Goal: Information Seeking & Learning: Learn about a topic

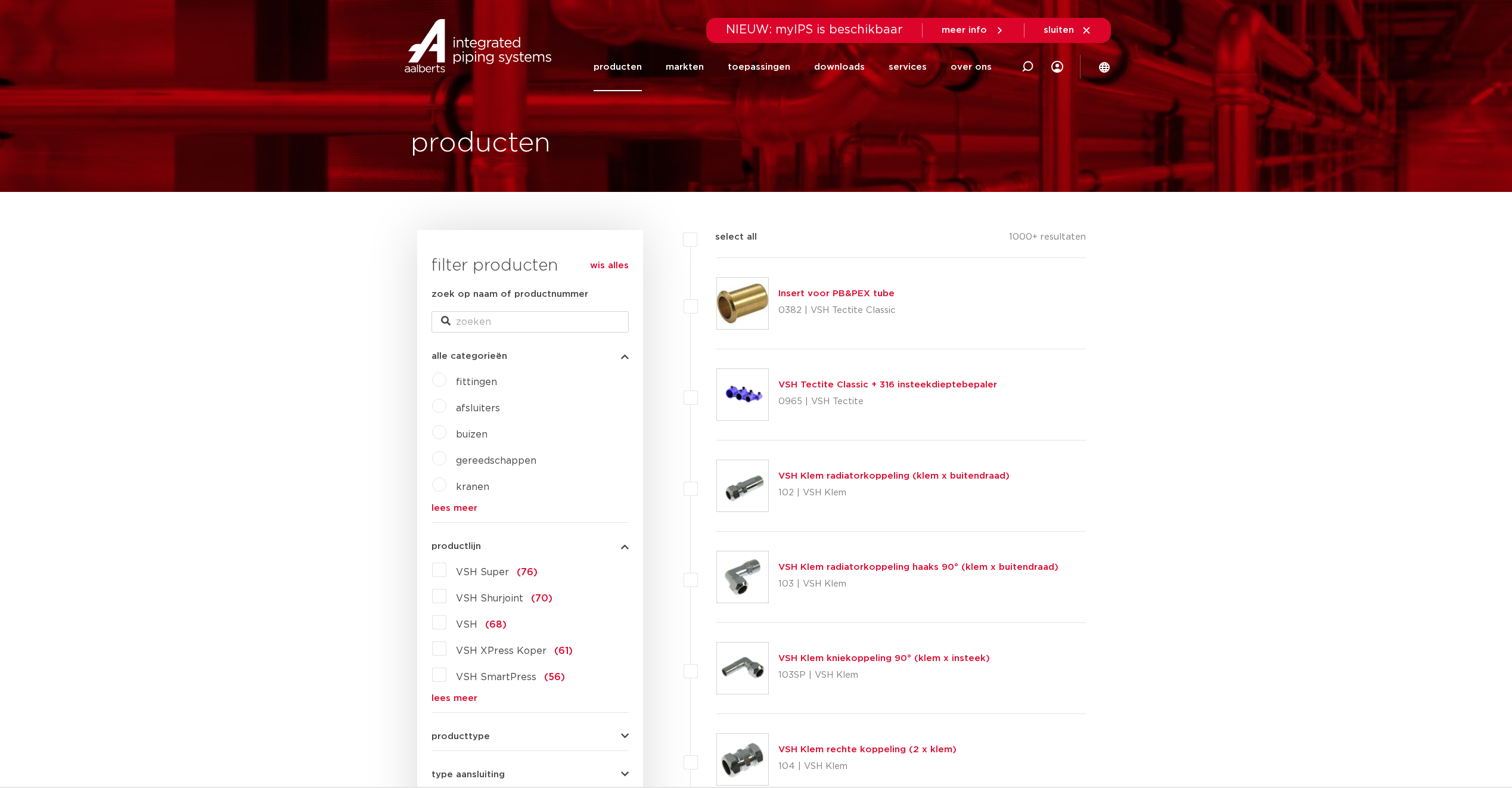
click at [626, 66] on link "producten" at bounding box center [618, 67] width 48 height 48
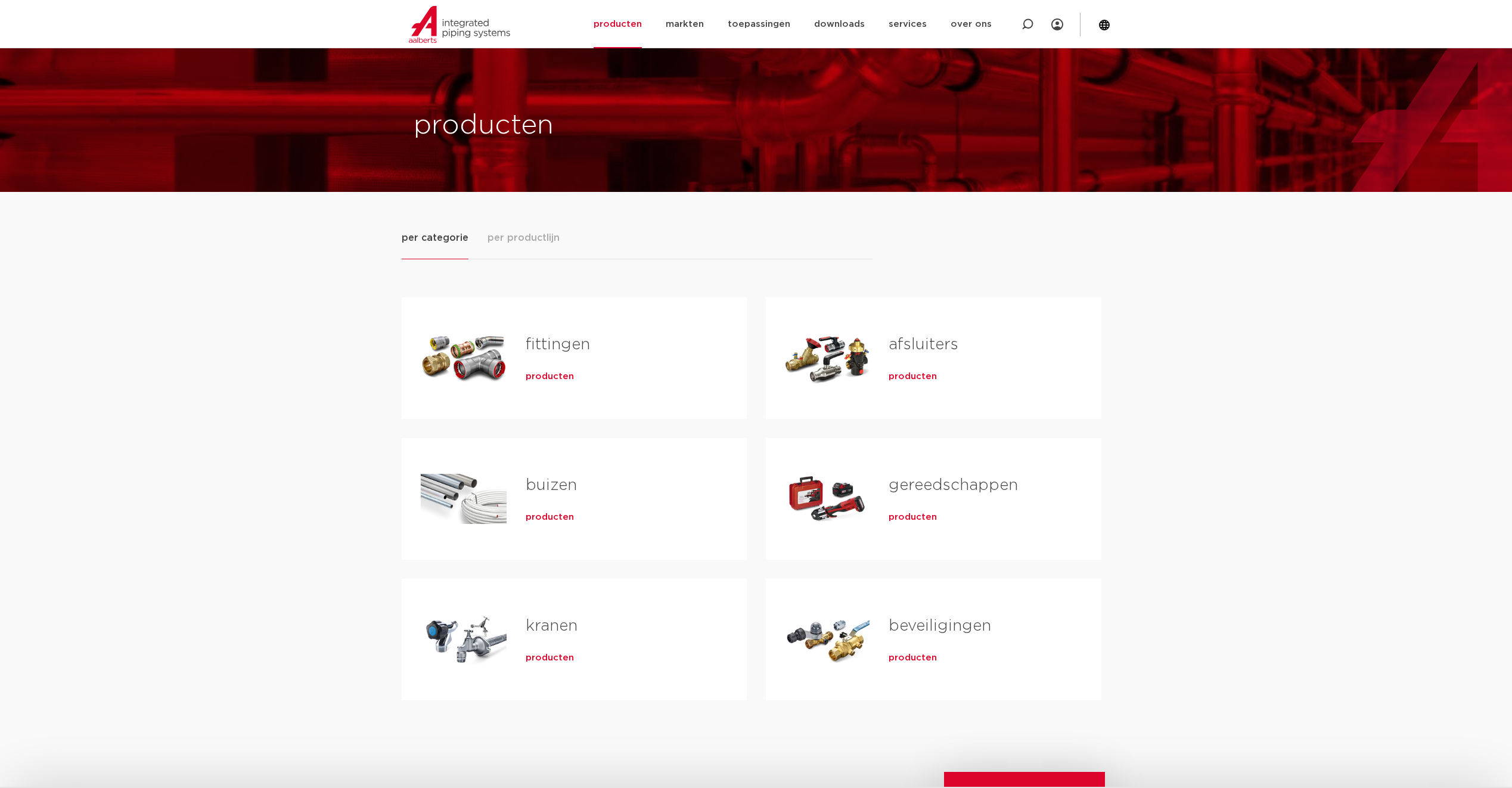
scroll to position [60, 0]
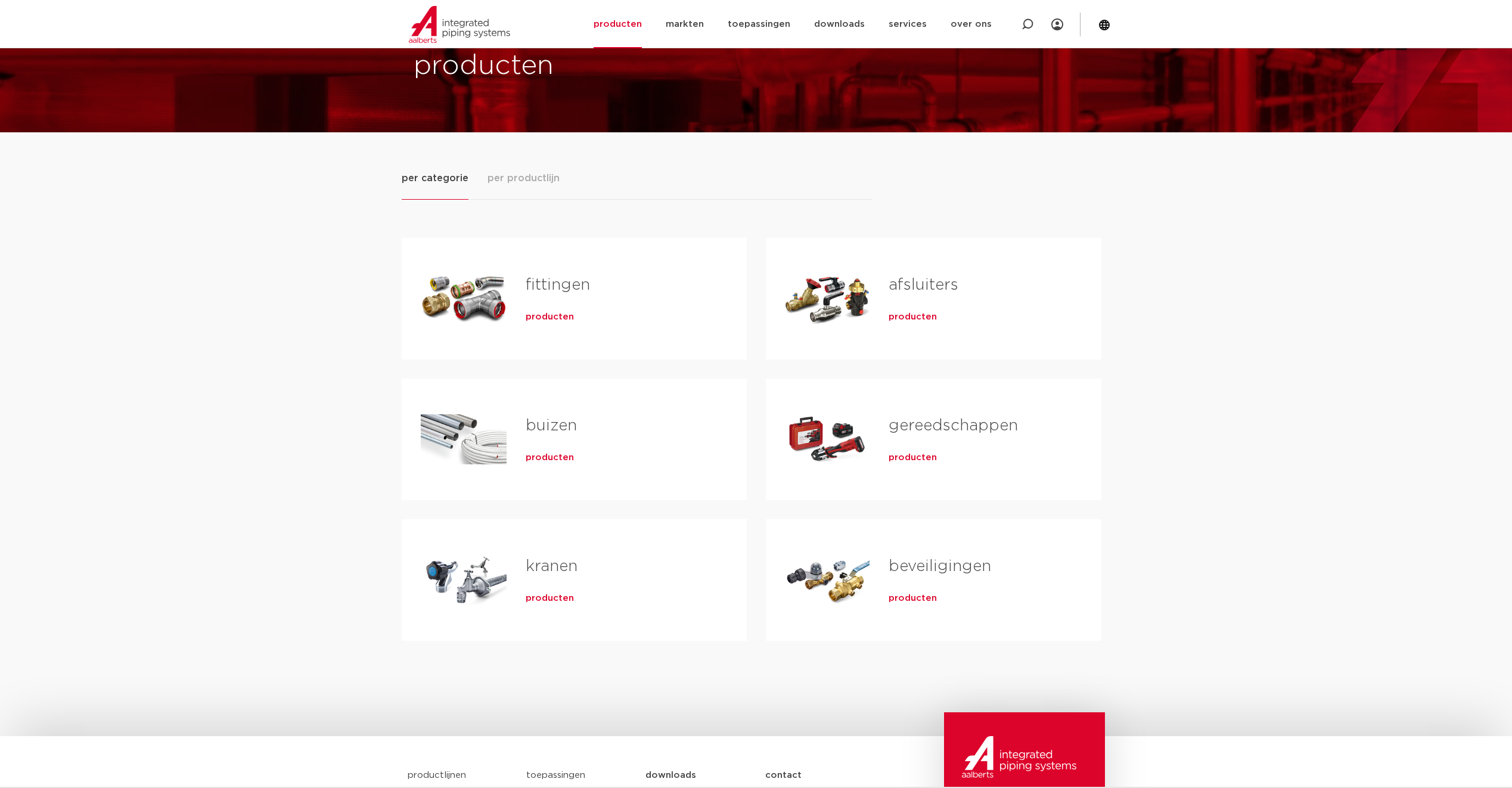
click at [903, 312] on span "producten" at bounding box center [913, 317] width 48 height 12
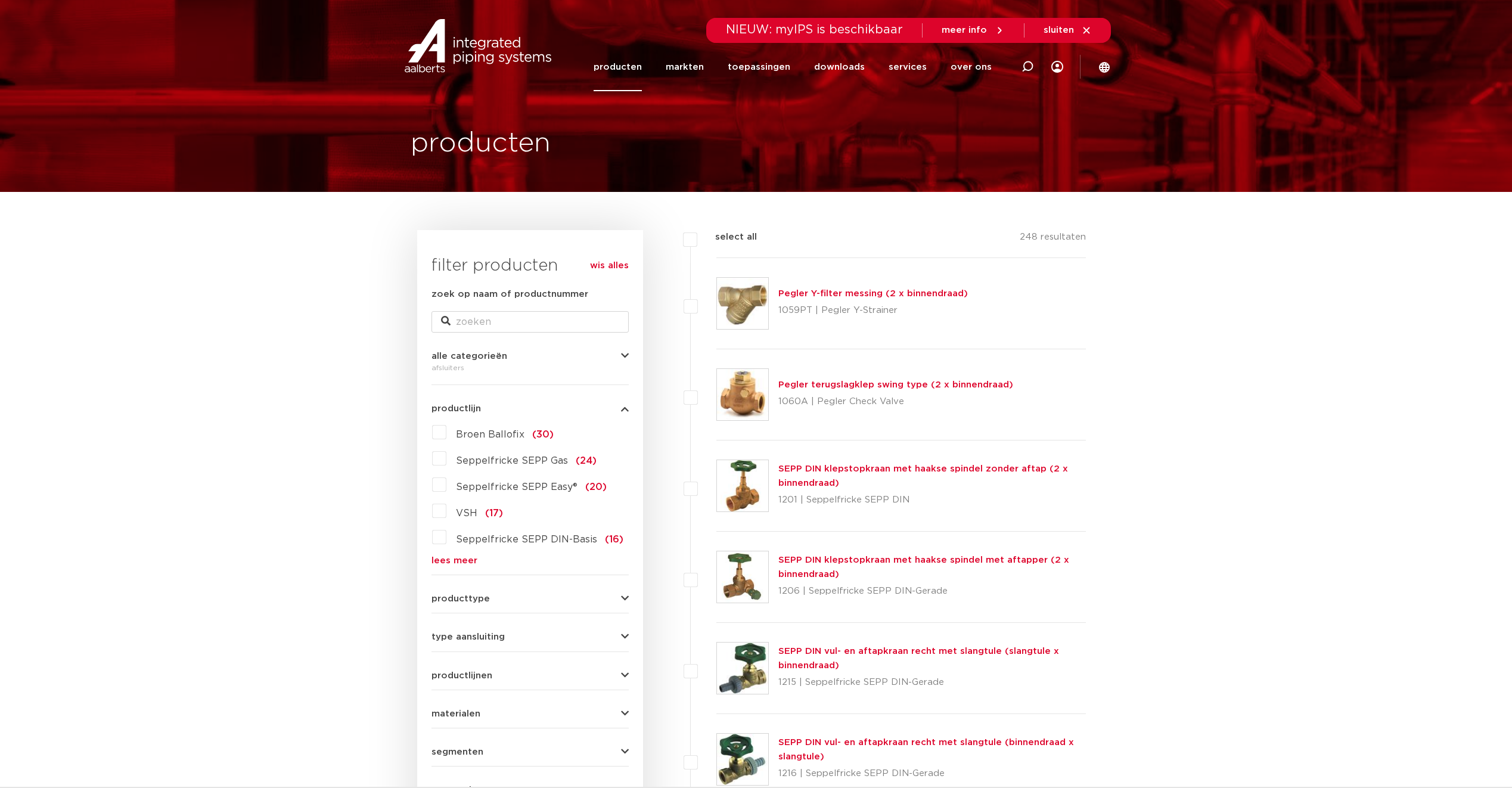
scroll to position [119, 0]
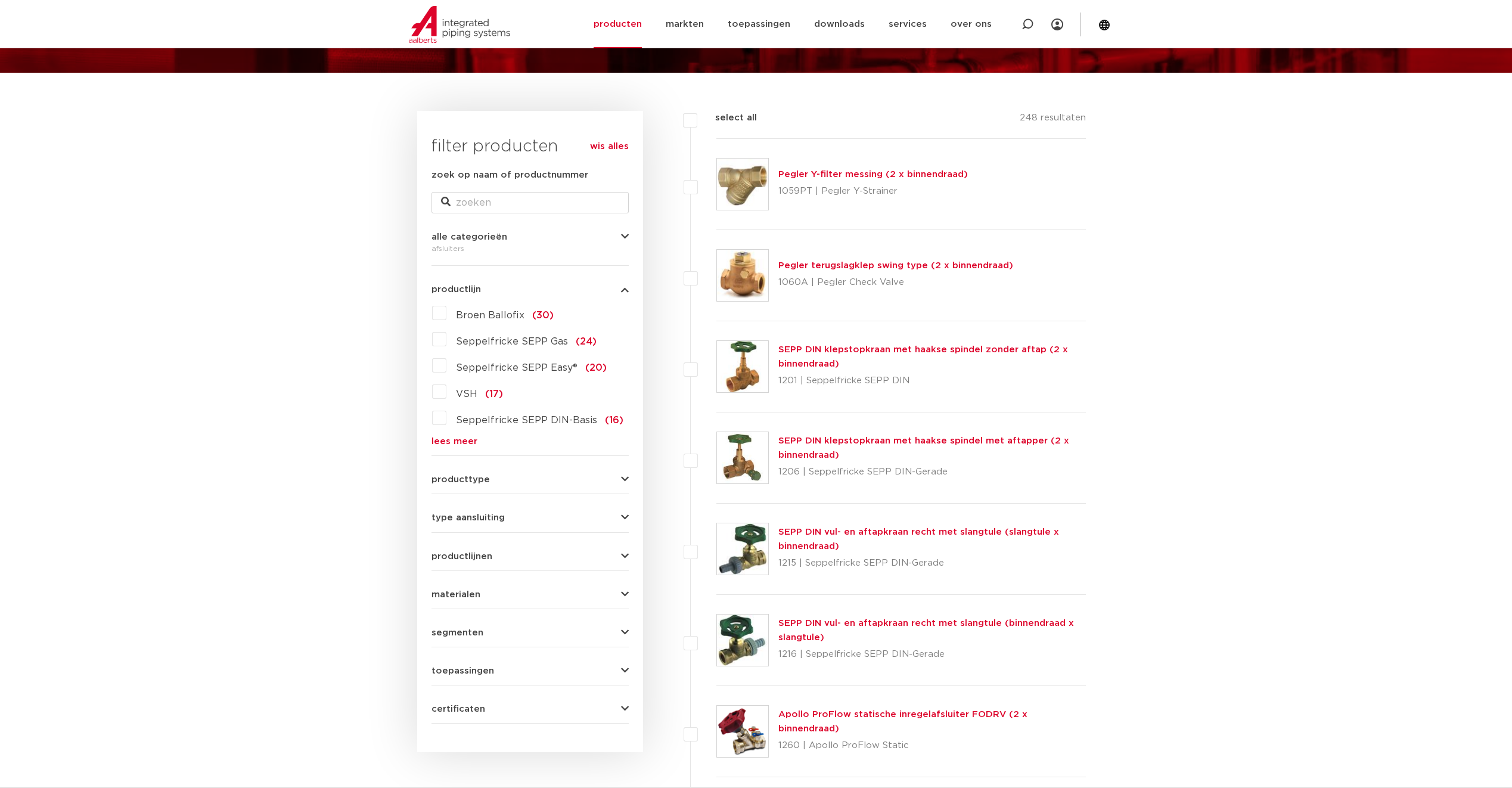
click at [463, 481] on span "producttype" at bounding box center [460, 479] width 58 height 9
click at [473, 628] on link "lees meer" at bounding box center [530, 631] width 198 height 9
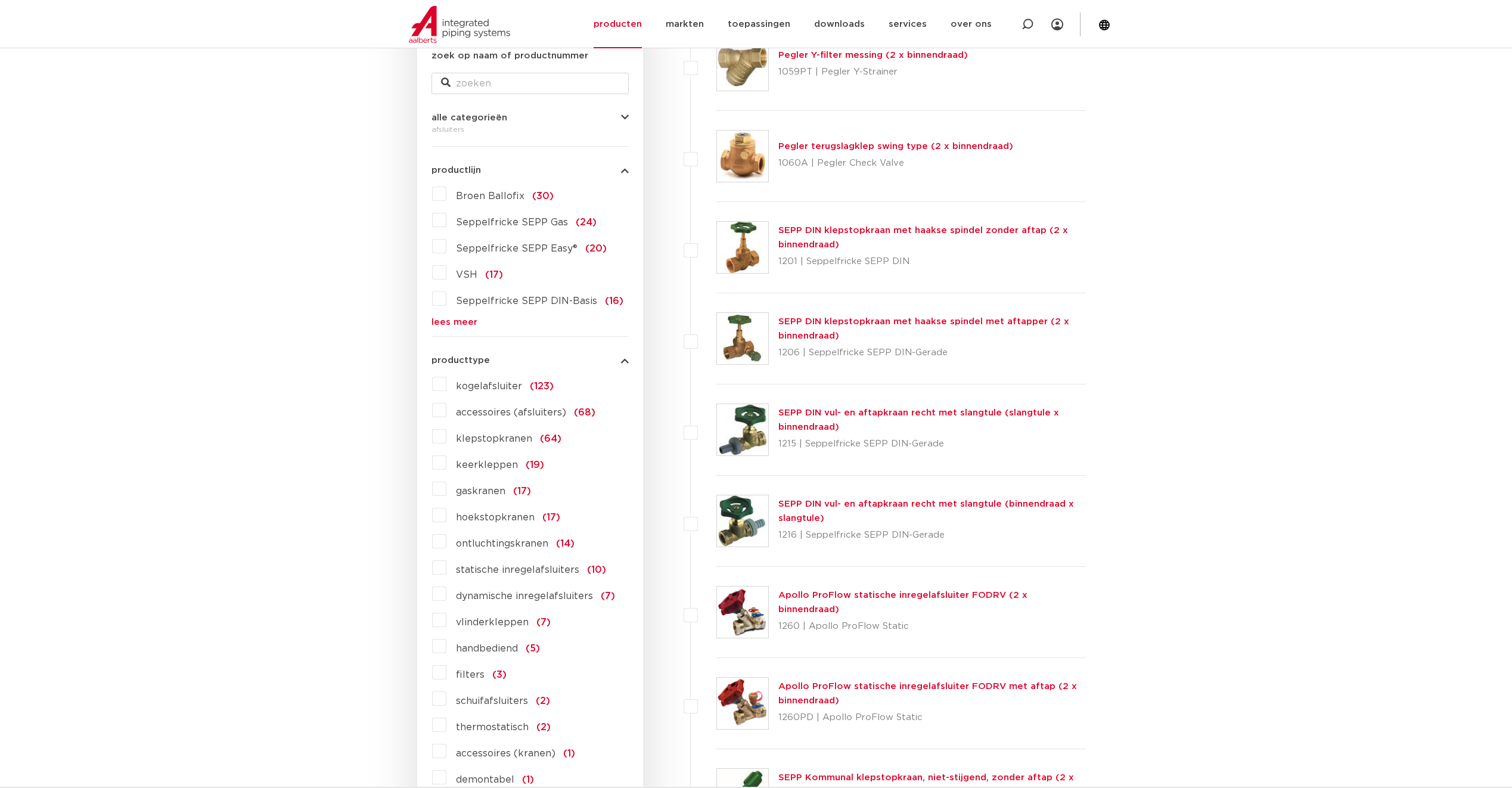
scroll to position [298, 0]
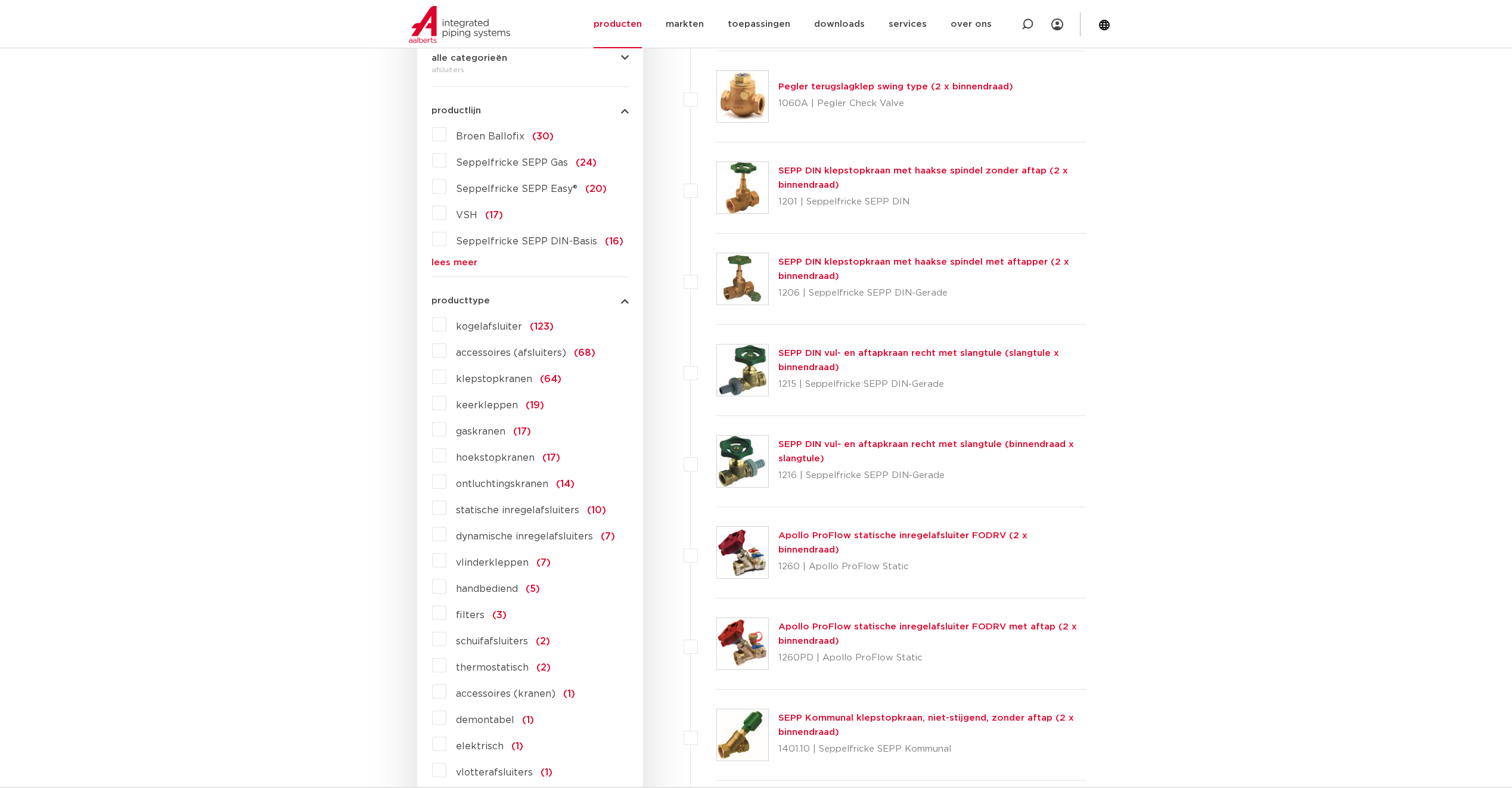
click at [516, 666] on span "thermostatisch" at bounding box center [492, 668] width 73 height 10
click at [0, 0] on input "thermostatisch (2)" at bounding box center [0, 0] width 0 height 0
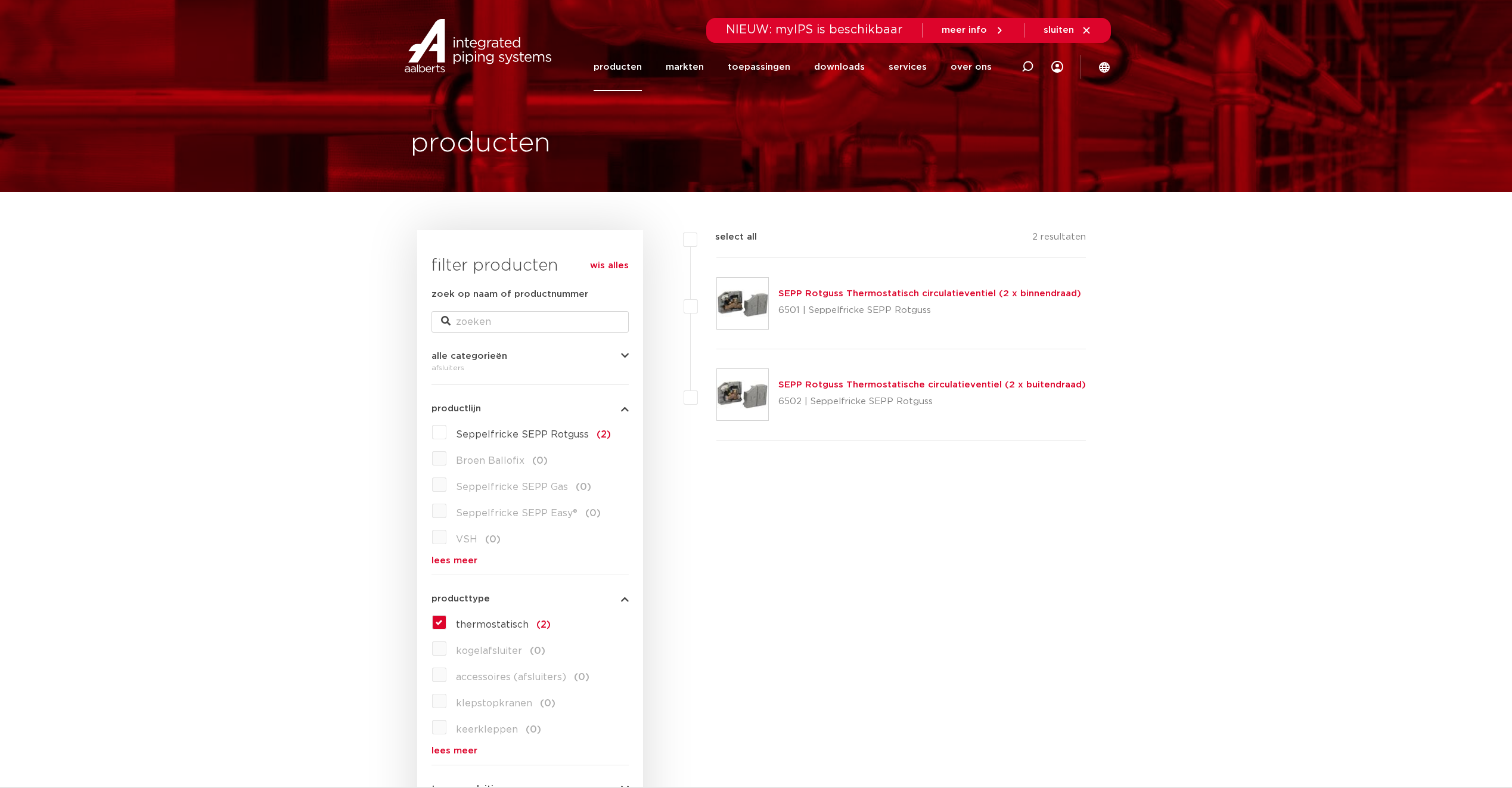
click at [847, 293] on link "SEPP Rotguss Thermostatisch circulatieventiel (2 x binnendraad)" at bounding box center [930, 293] width 303 height 9
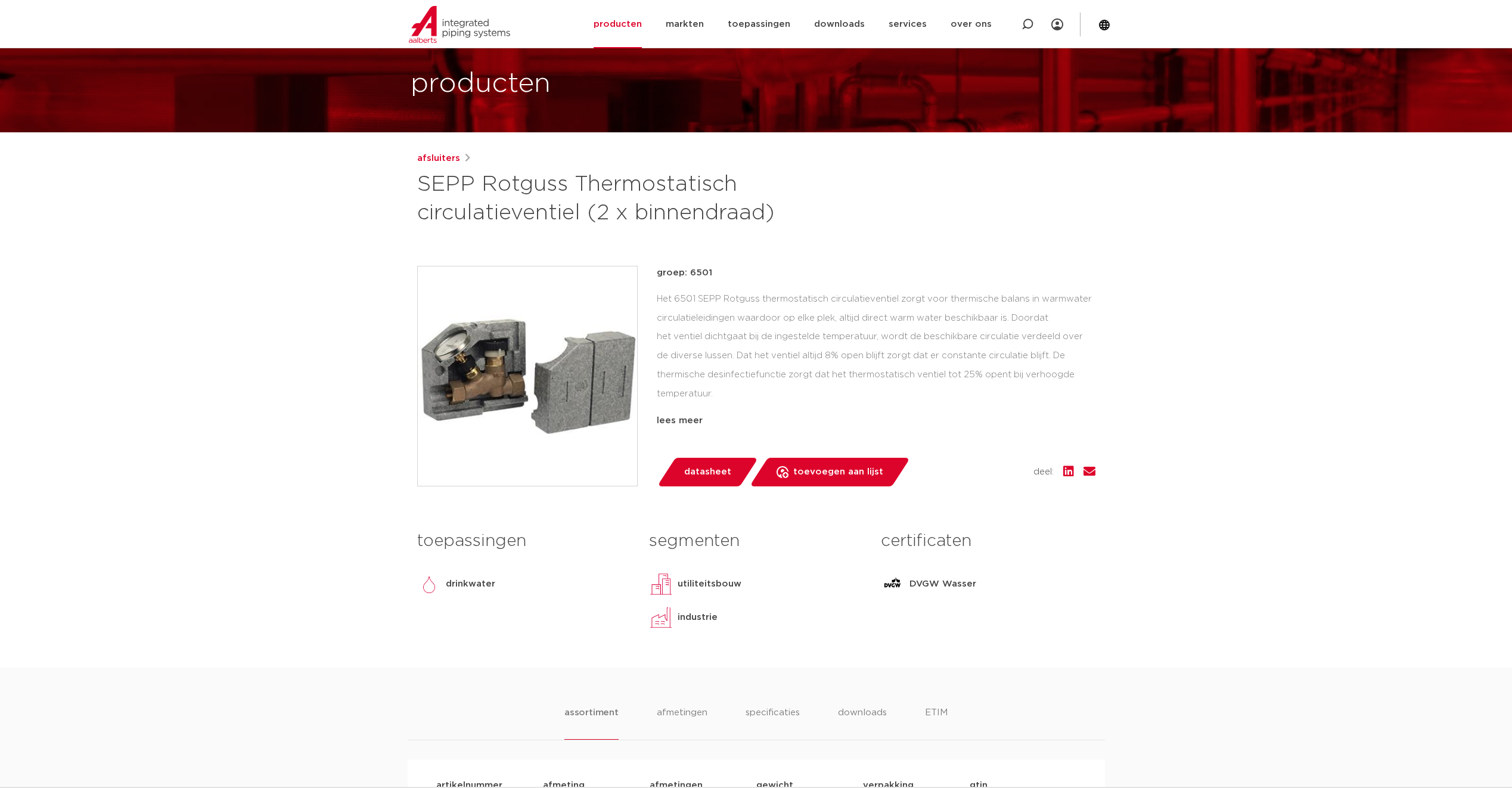
scroll to position [119, 0]
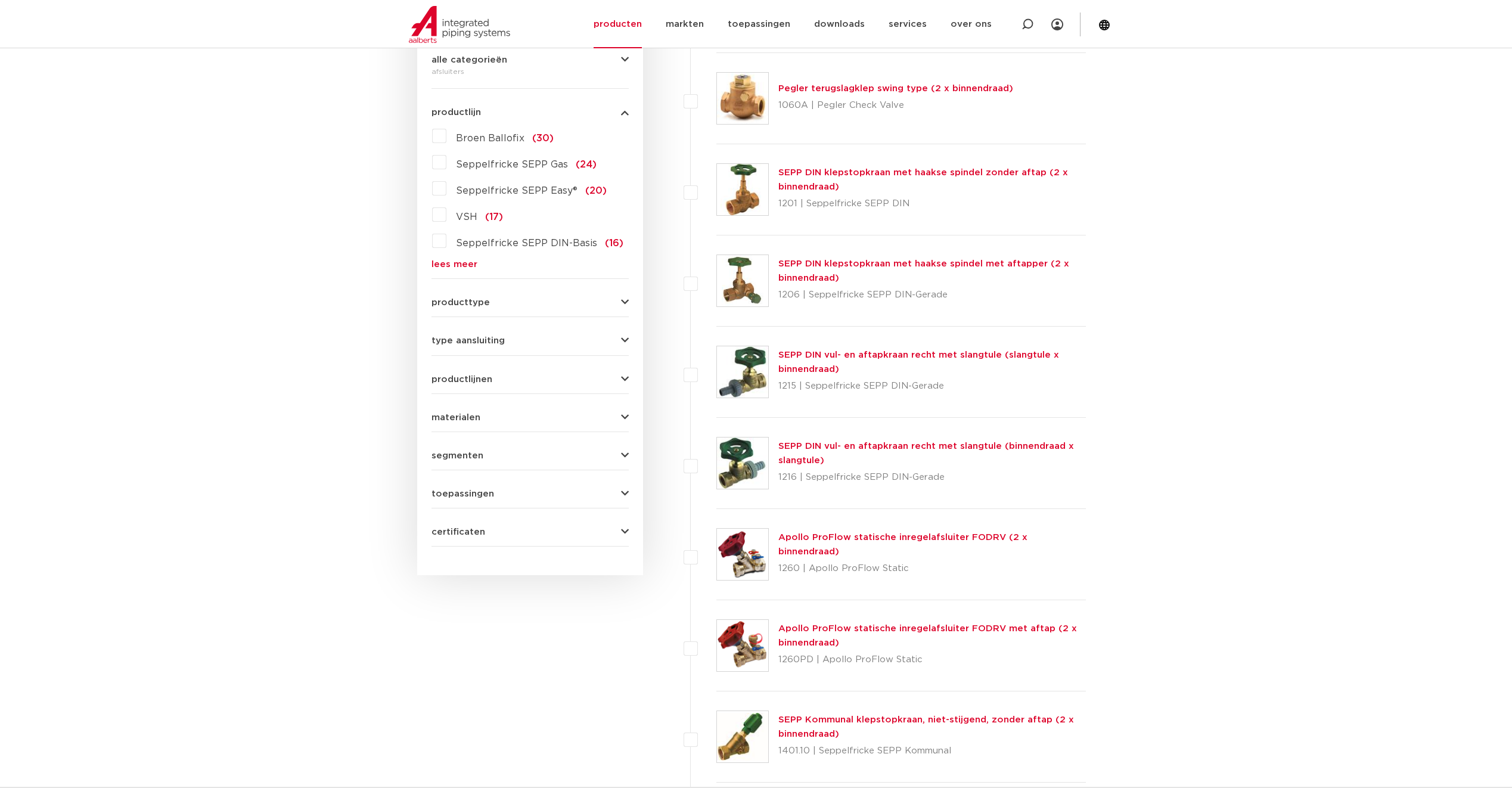
click at [518, 378] on button "productlijnen" at bounding box center [530, 379] width 198 height 9
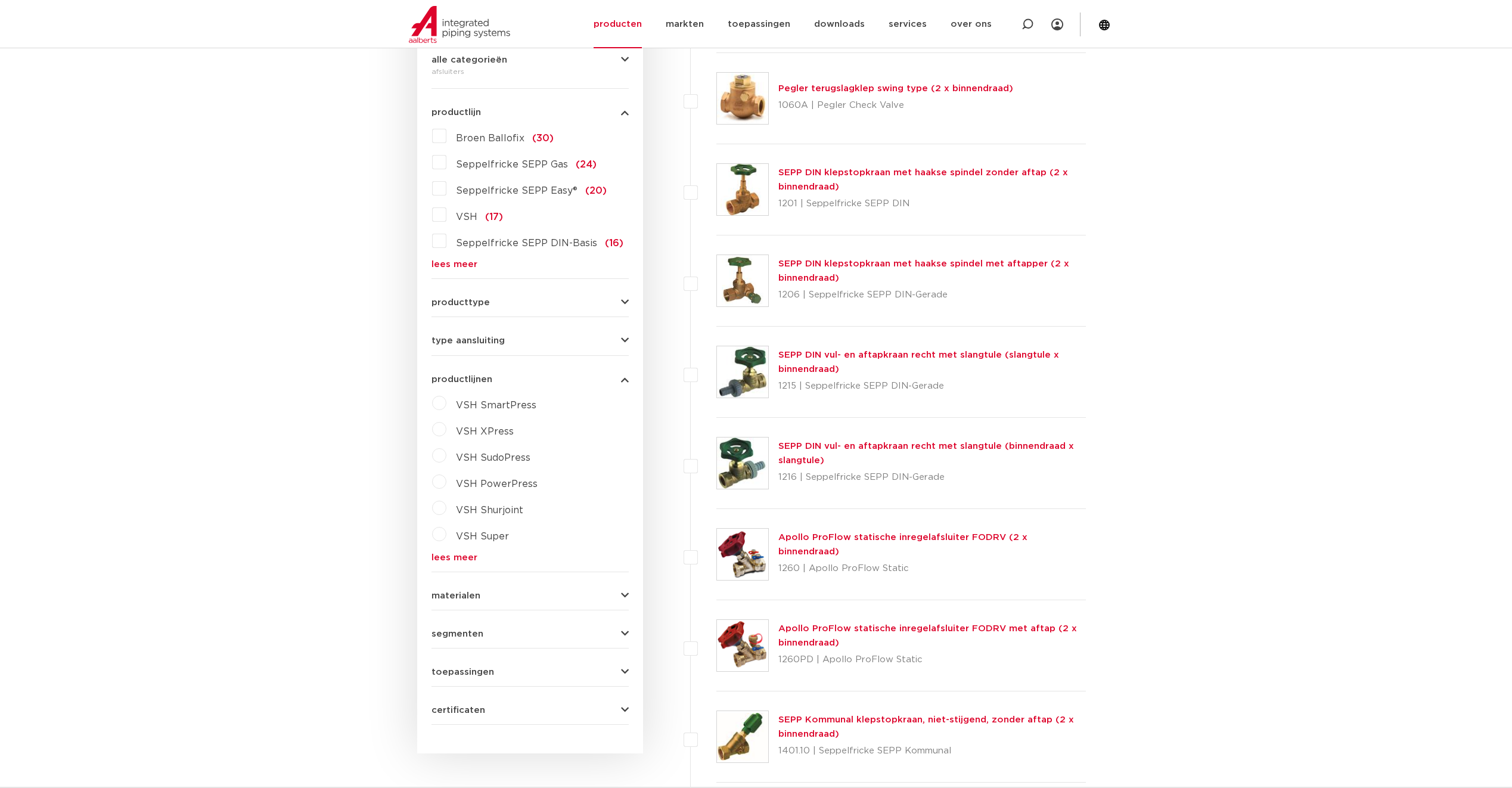
click at [457, 554] on link "lees meer" at bounding box center [530, 557] width 198 height 9
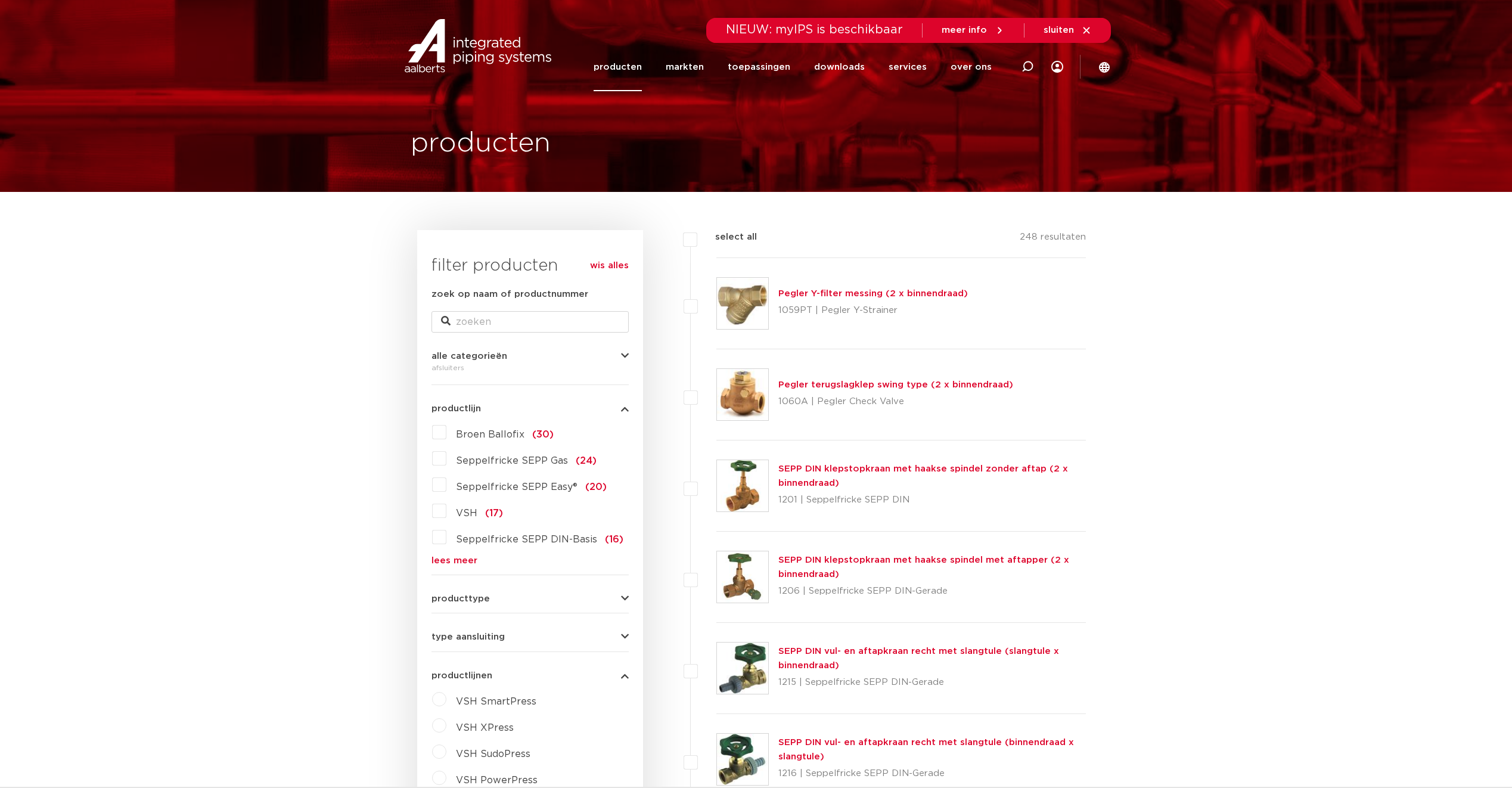
click at [467, 559] on link "lees meer" at bounding box center [530, 560] width 198 height 9
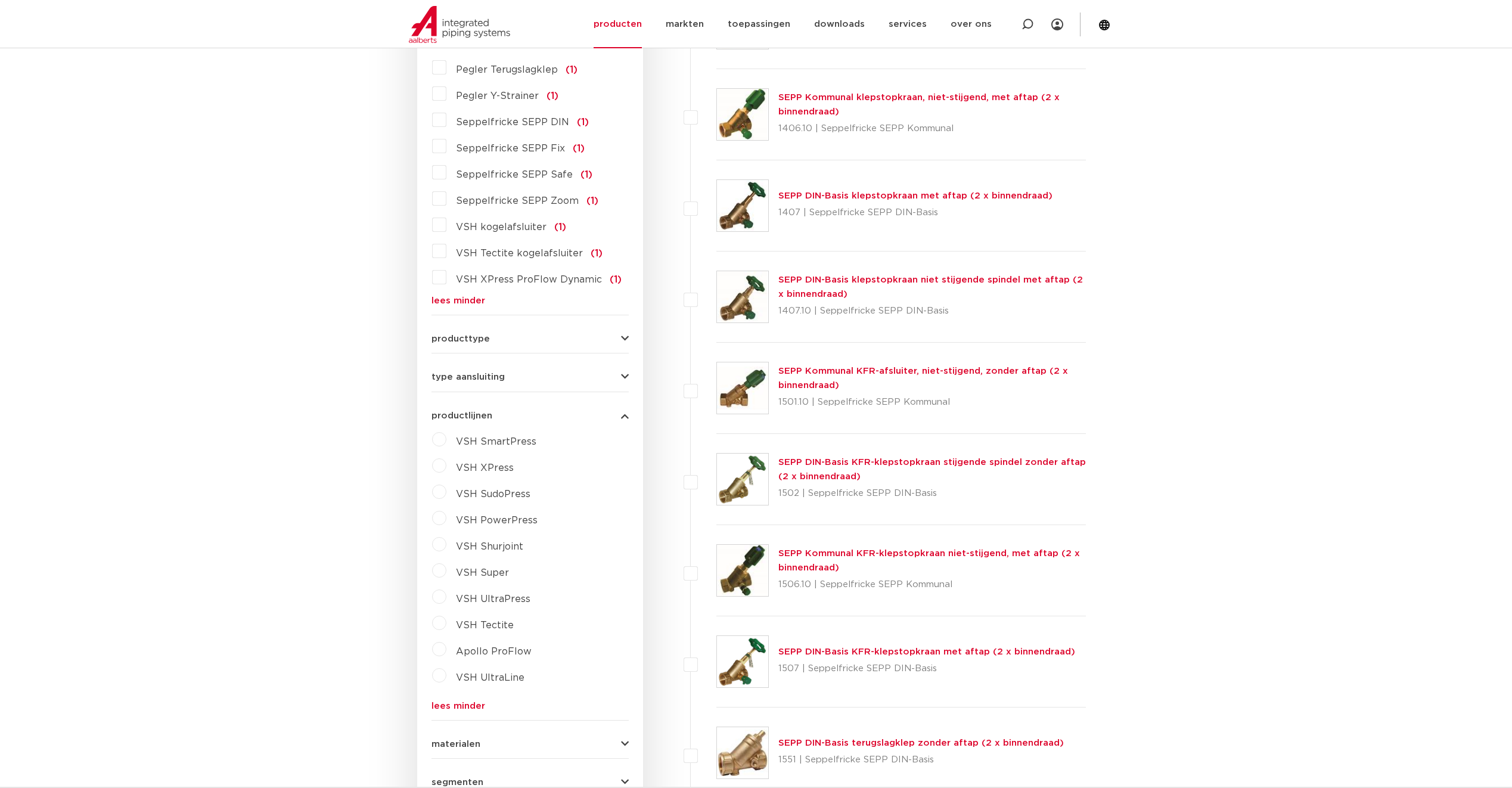
scroll to position [1252, 0]
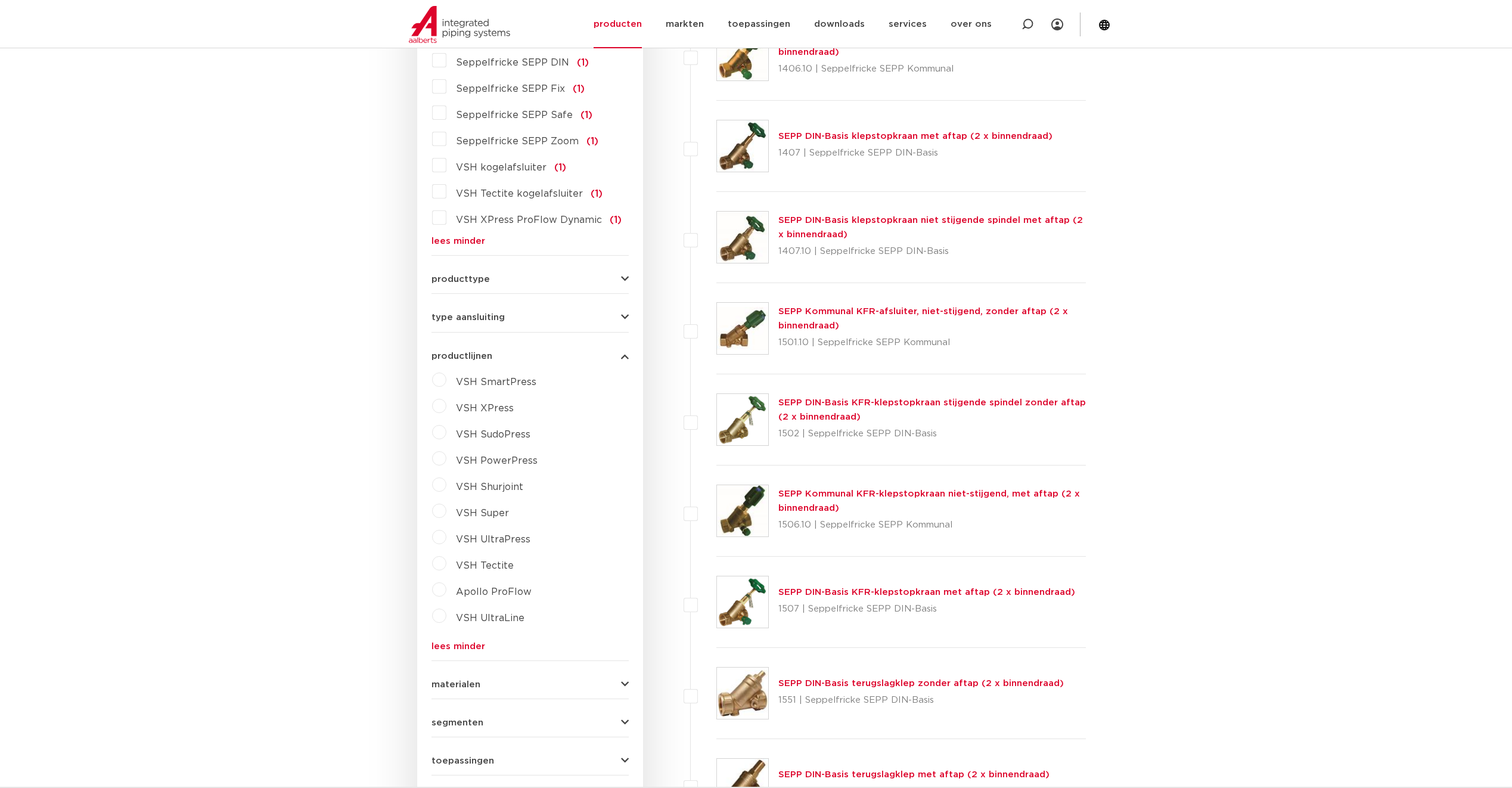
click at [478, 274] on span "producttype" at bounding box center [460, 278] width 58 height 9
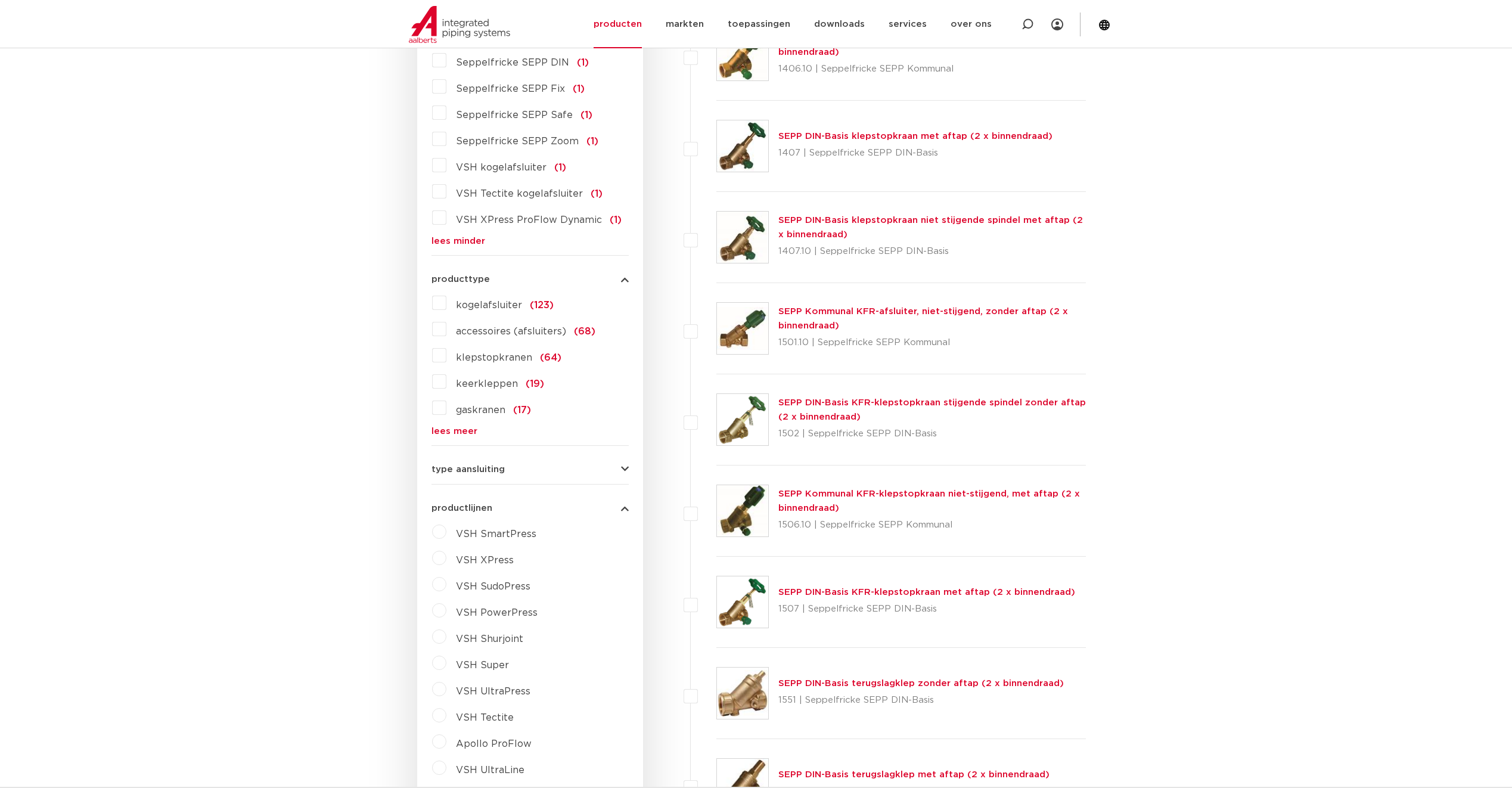
click at [448, 426] on link "lees meer" at bounding box center [530, 430] width 198 height 9
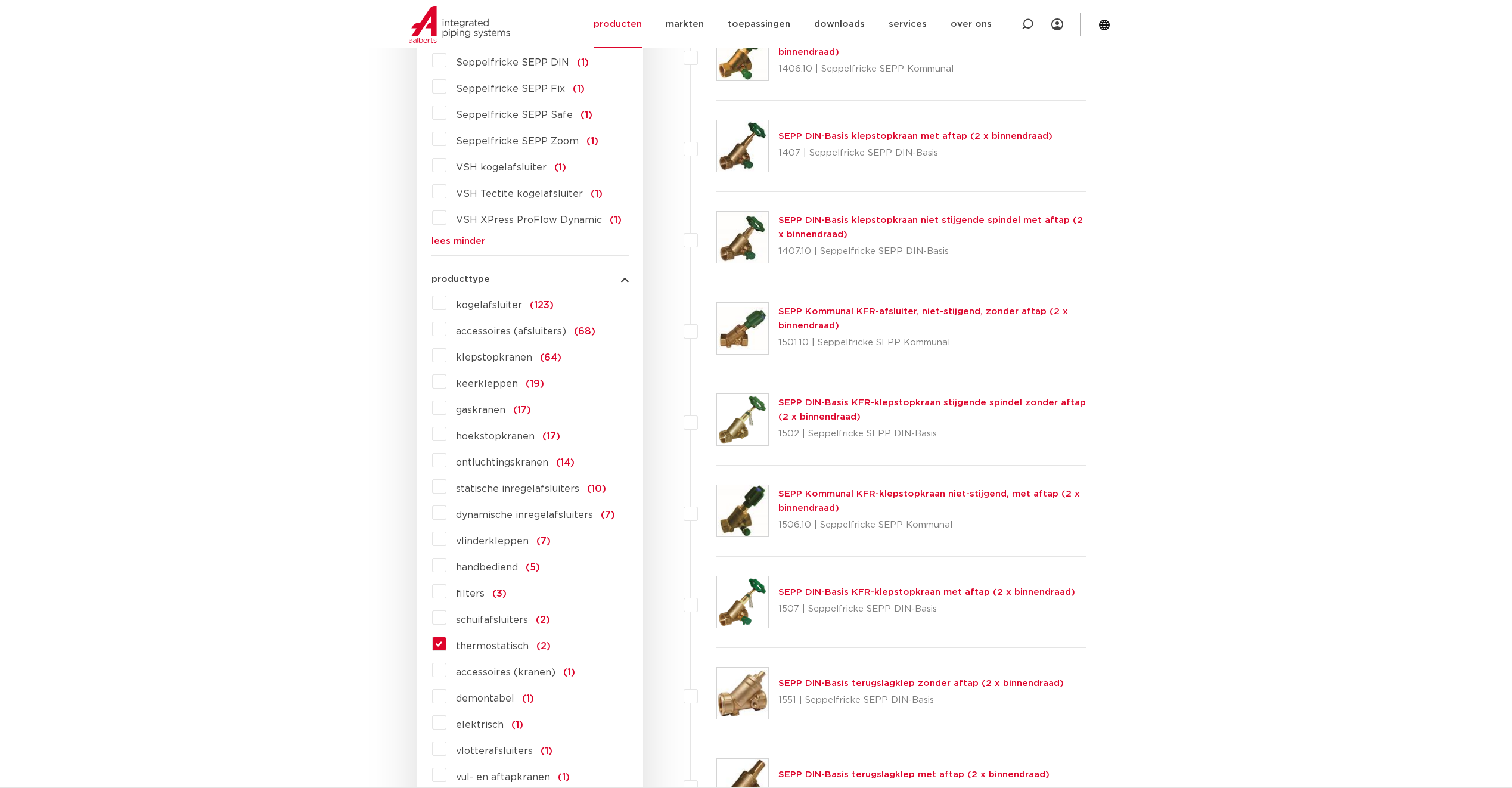
click at [446, 634] on label "thermostatisch (2)" at bounding box center [498, 644] width 104 height 19
click at [0, 0] on input "thermostatisch (2)" at bounding box center [0, 0] width 0 height 0
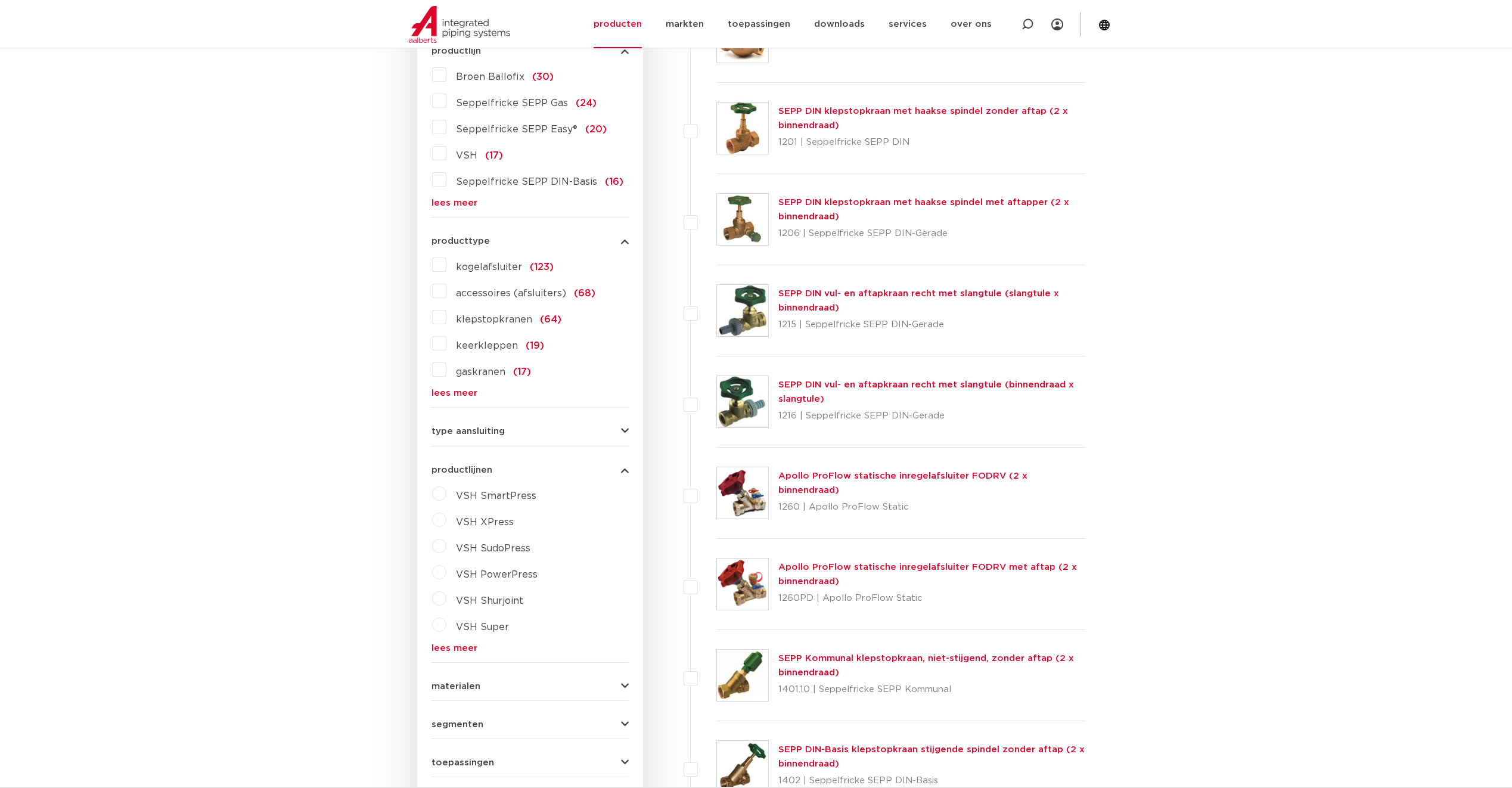
scroll to position [238, 0]
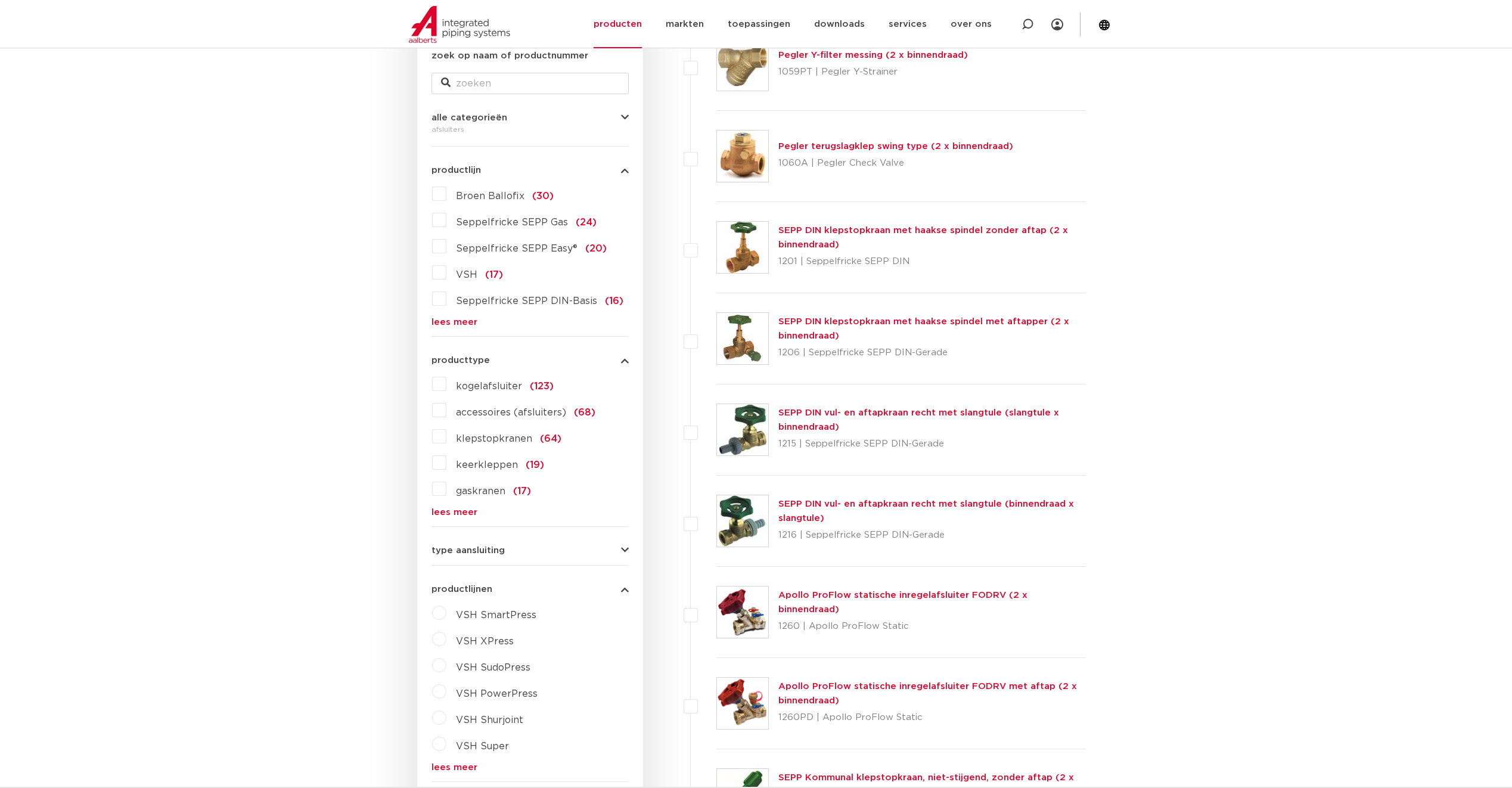
click at [466, 509] on link "lees meer" at bounding box center [530, 512] width 198 height 9
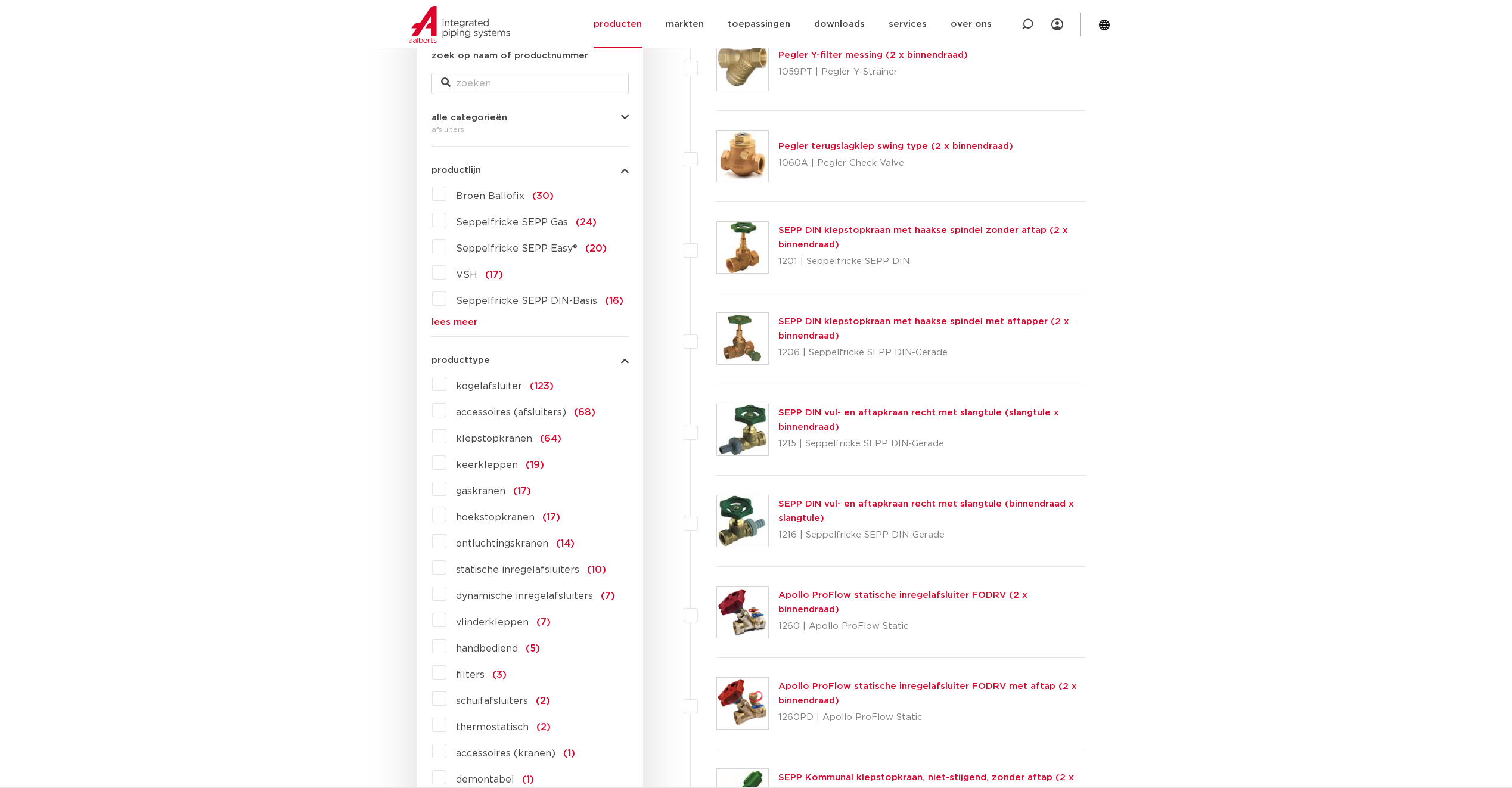
scroll to position [418, 0]
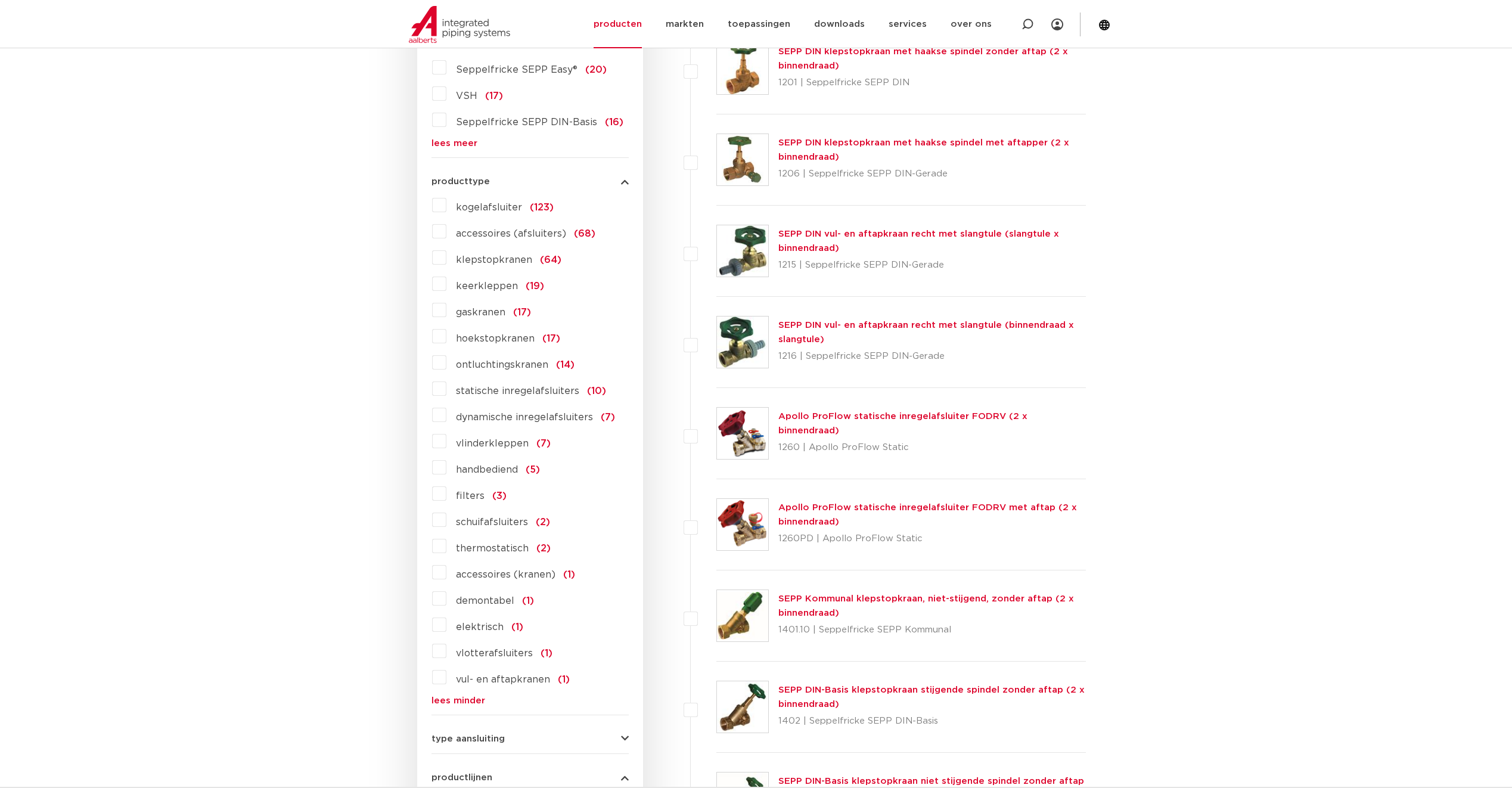
click at [446, 390] on label "statische inregelafsluiters (10)" at bounding box center [526, 389] width 160 height 19
click at [0, 0] on input "statische inregelafsluiters (10)" at bounding box center [0, 0] width 0 height 0
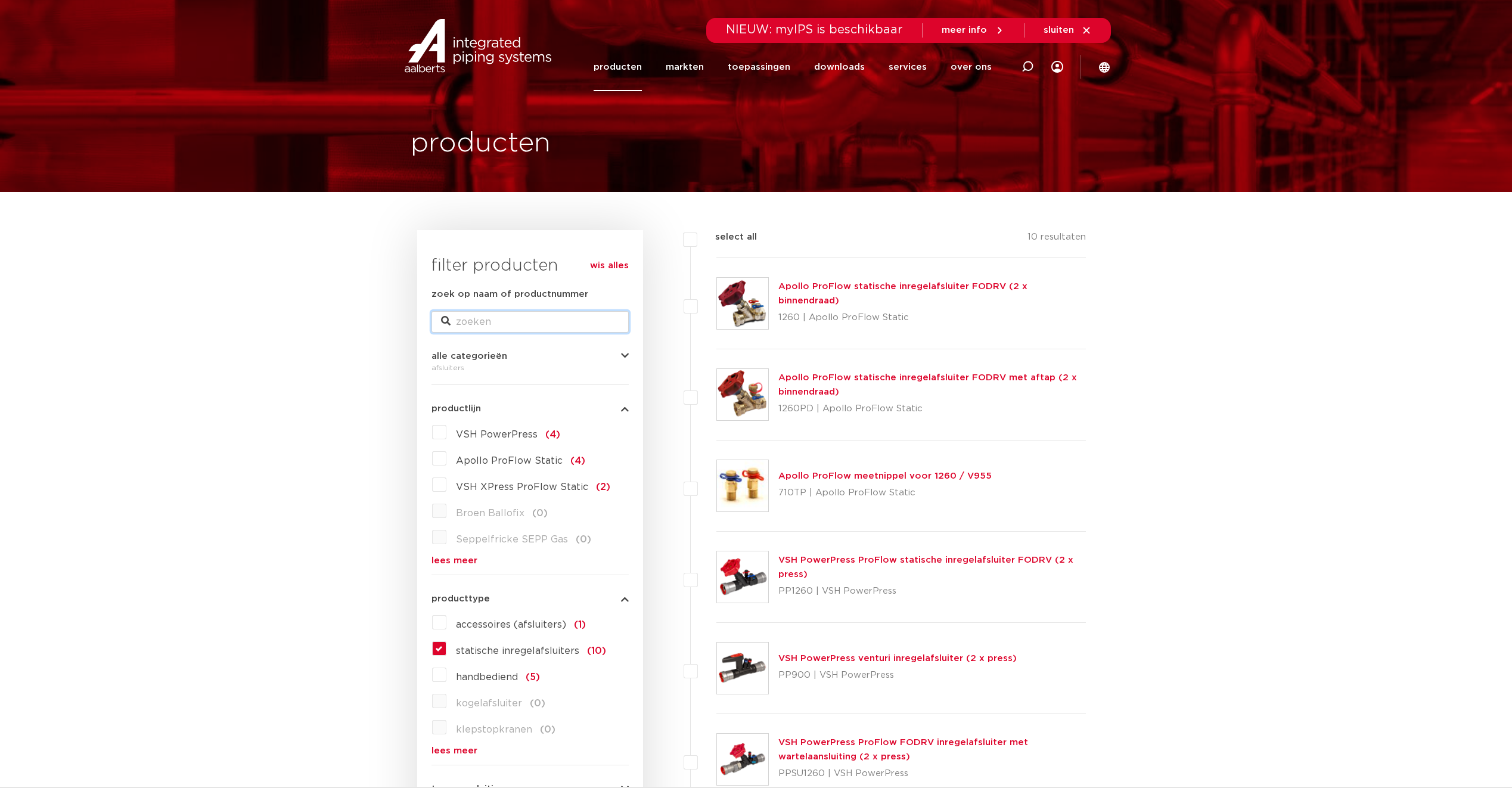
click at [574, 315] on input "zoek op naam of productnummer" at bounding box center [530, 322] width 198 height 22
paste input "Comap Dynamic Valve"
type input "Comap Dynamic Valve"
